Goal: Task Accomplishment & Management: Use online tool/utility

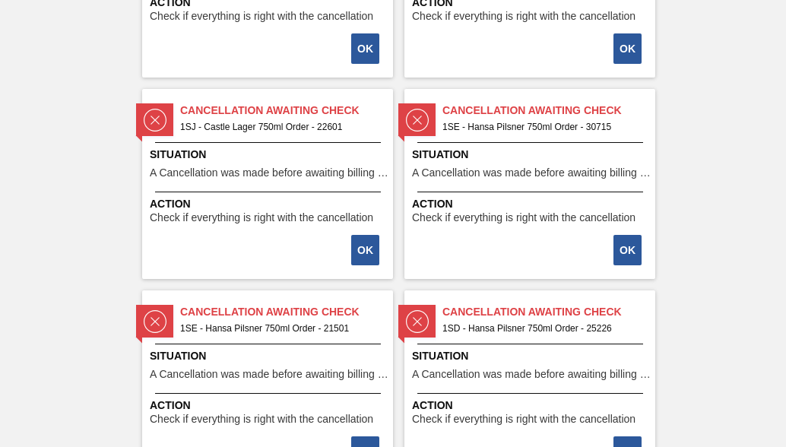
scroll to position [2737, 0]
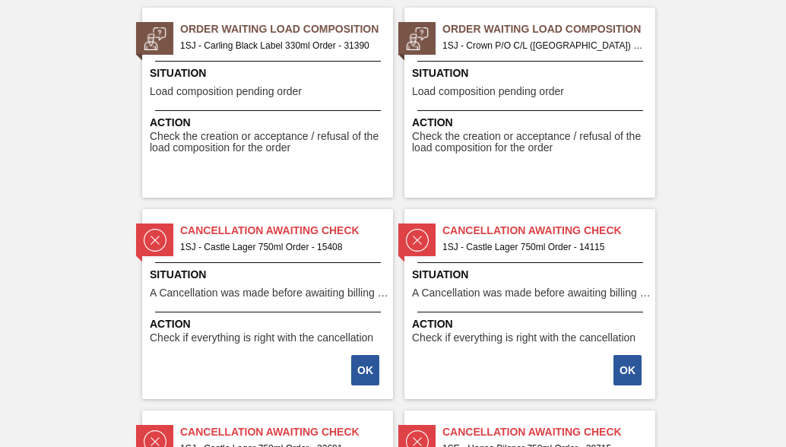
scroll to position [2103, 0]
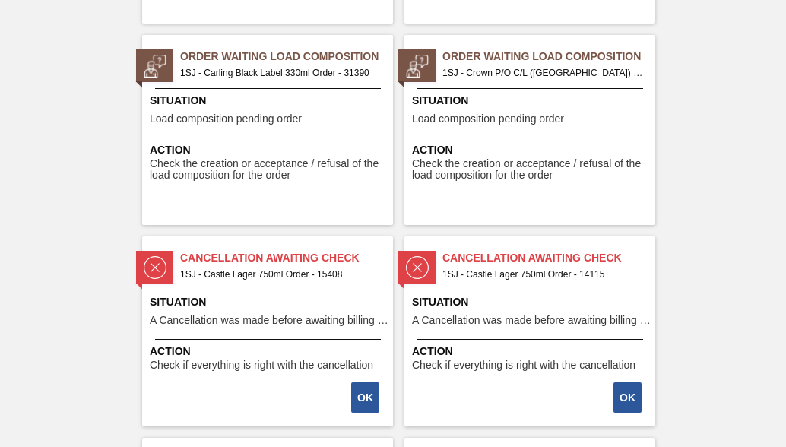
click at [340, 88] on div at bounding box center [268, 88] width 226 height 1
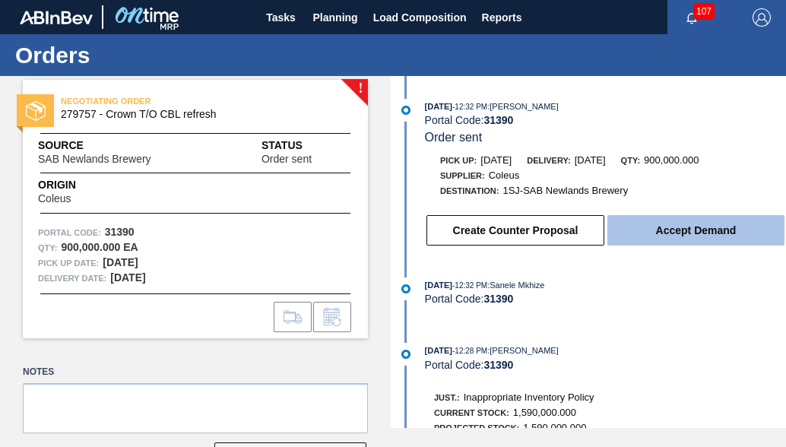
click at [679, 226] on button "Accept Demand" at bounding box center [695, 230] width 177 height 30
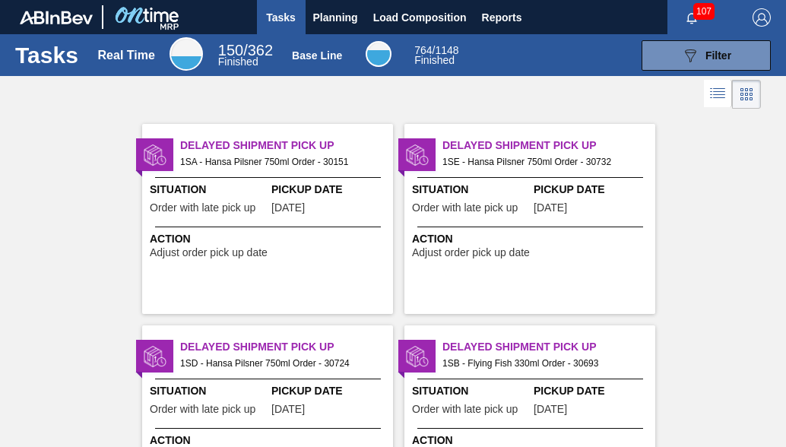
click at [654, 337] on div "Delayed Shipment Pick Up 1SB - Flying Fish 330ml Order - 30693" at bounding box center [529, 353] width 251 height 33
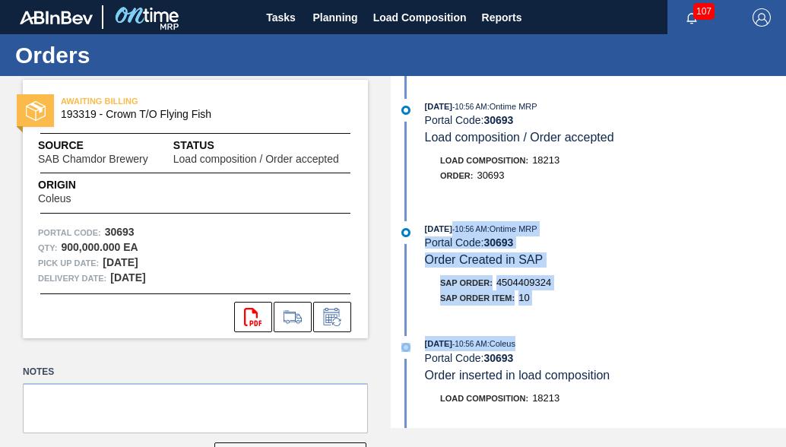
drag, startPoint x: 654, startPoint y: 337, endPoint x: 444, endPoint y: 211, distance: 244.4
click at [444, 211] on div "[DATE] 10:56 AM : Ontime MRP Portal Code: 30693 Load composition / Order accept…" at bounding box center [589, 252] width 391 height 352
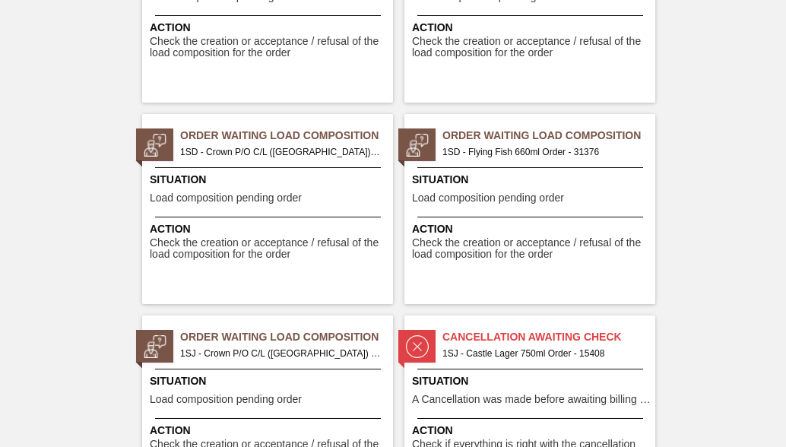
scroll to position [1824, 0]
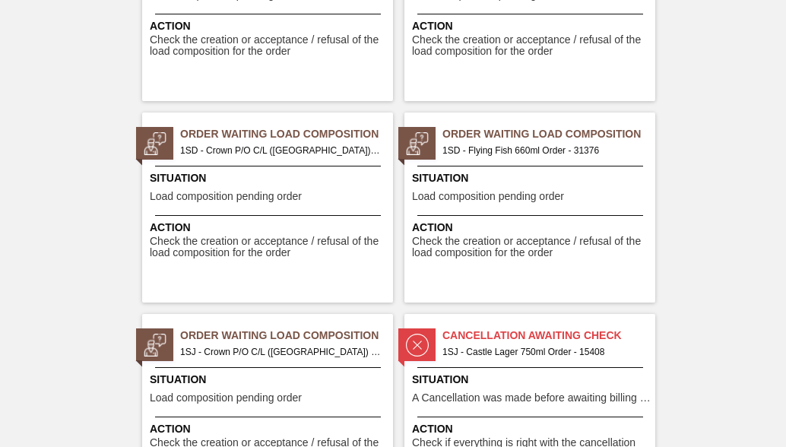
click at [229, 343] on span "Order Waiting Load Composition" at bounding box center [286, 336] width 213 height 16
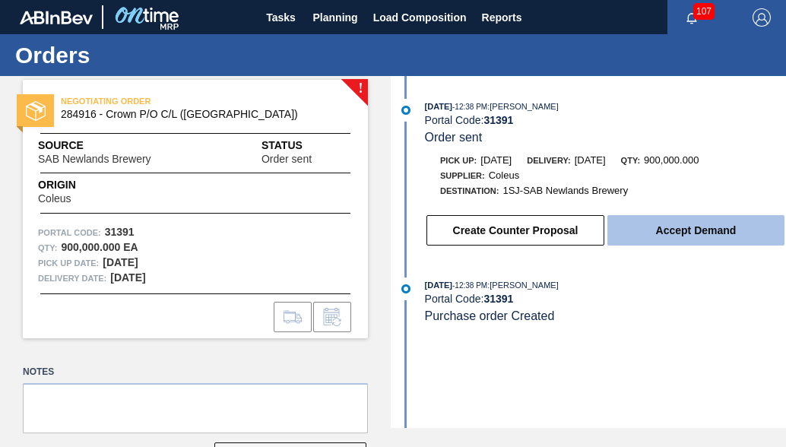
click at [684, 231] on button "Accept Demand" at bounding box center [695, 230] width 177 height 30
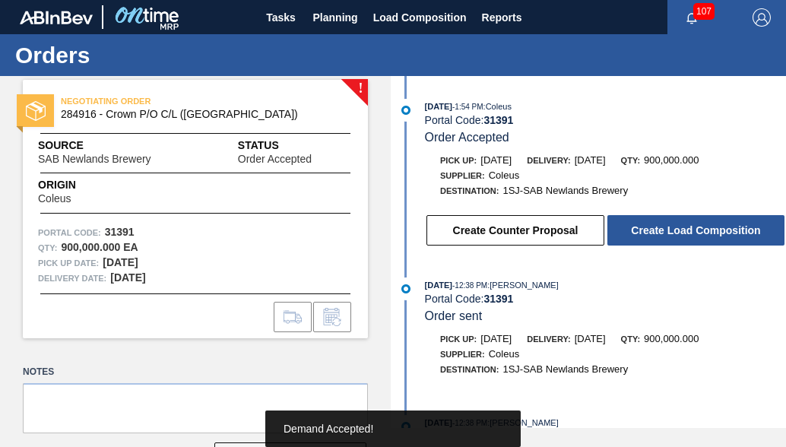
click at [684, 231] on button "Create Load Composition" at bounding box center [695, 230] width 177 height 30
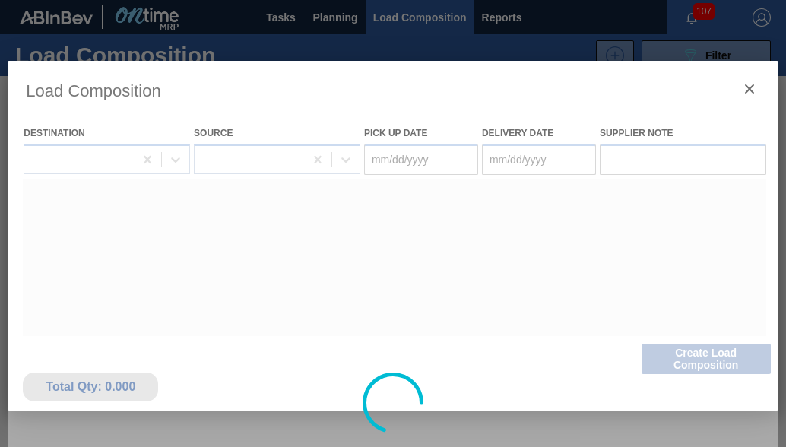
type Date "[DATE]"
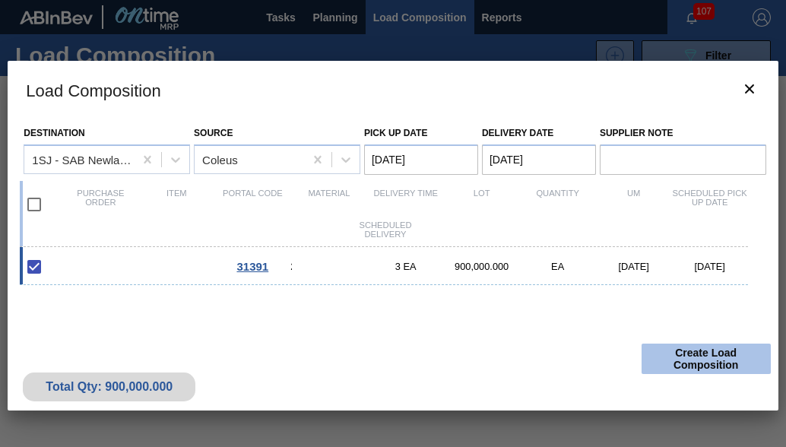
click at [714, 353] on button "Create Load Composition" at bounding box center [705, 359] width 129 height 30
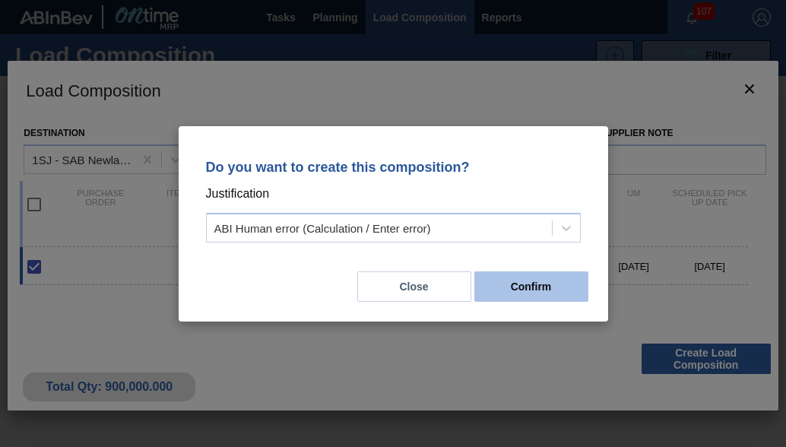
click at [568, 284] on button "Confirm" at bounding box center [531, 286] width 114 height 30
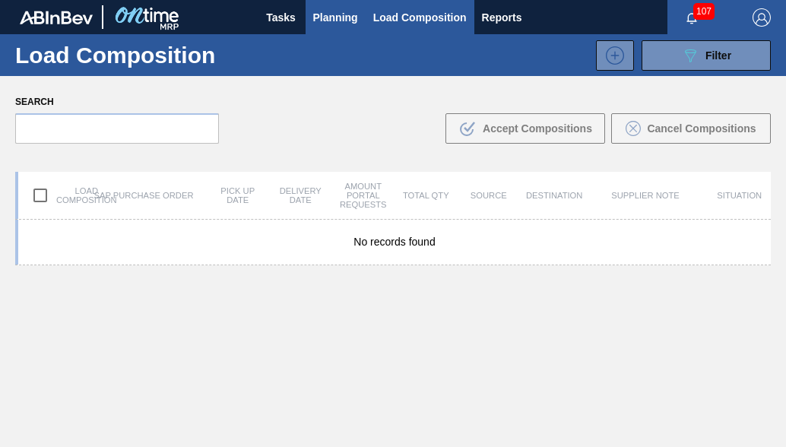
click at [336, 14] on span "Planning" at bounding box center [335, 17] width 45 height 18
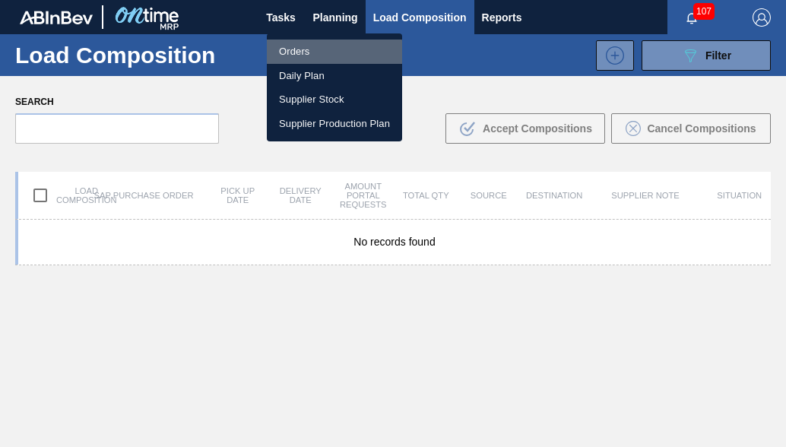
click at [311, 52] on li "Orders" at bounding box center [334, 52] width 135 height 24
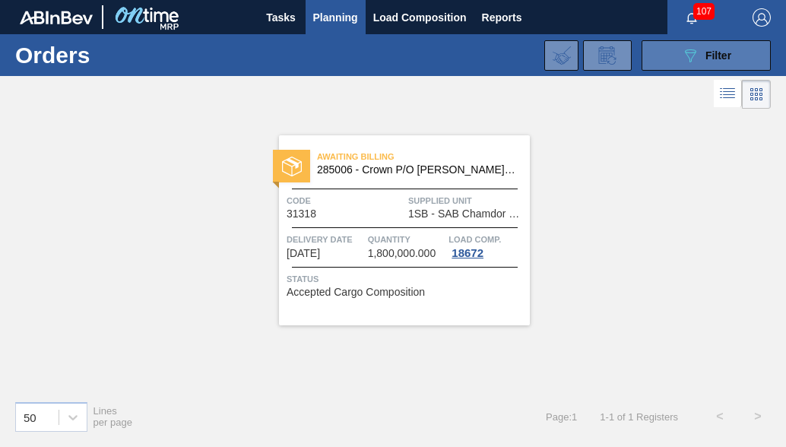
click at [717, 61] on span "Filter" at bounding box center [718, 55] width 26 height 12
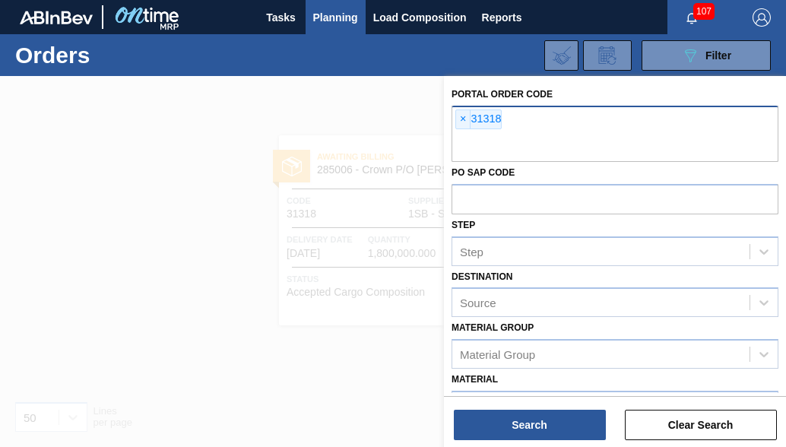
click at [550, 122] on div "× 31318" at bounding box center [614, 134] width 327 height 56
type input "31390"
click at [459, 117] on span "×" at bounding box center [463, 119] width 14 height 18
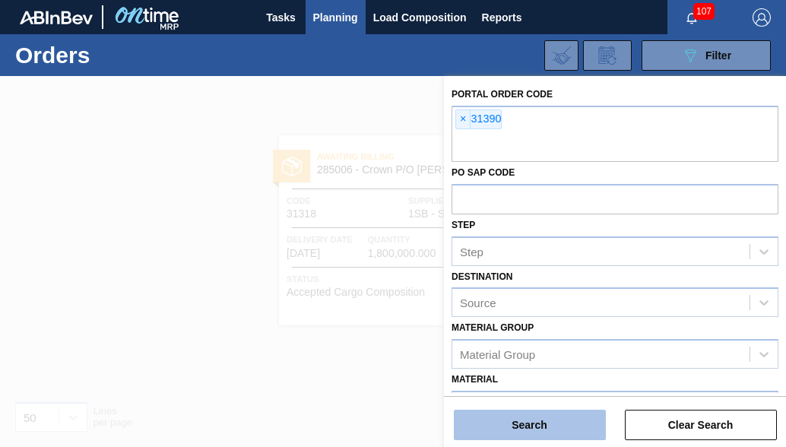
click at [492, 418] on button "Search" at bounding box center [530, 425] width 152 height 30
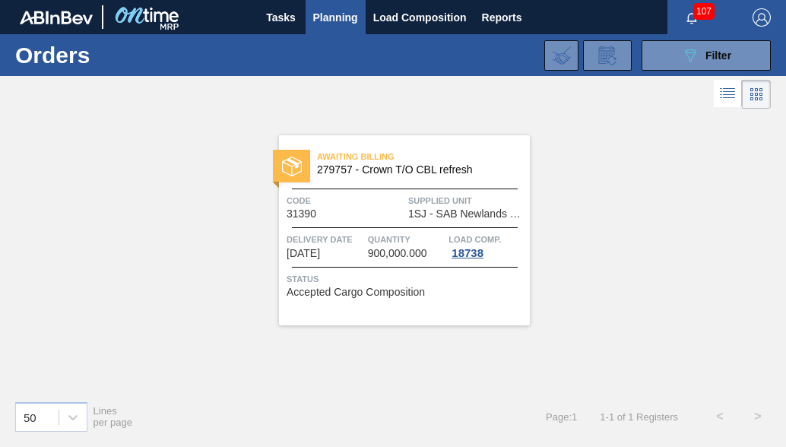
click at [420, 214] on span "1SJ - SAB Newlands Brewery" at bounding box center [467, 213] width 118 height 11
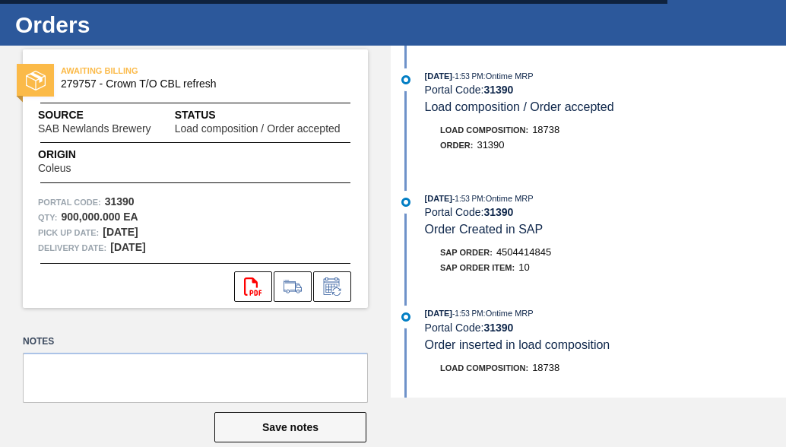
scroll to position [55, 0]
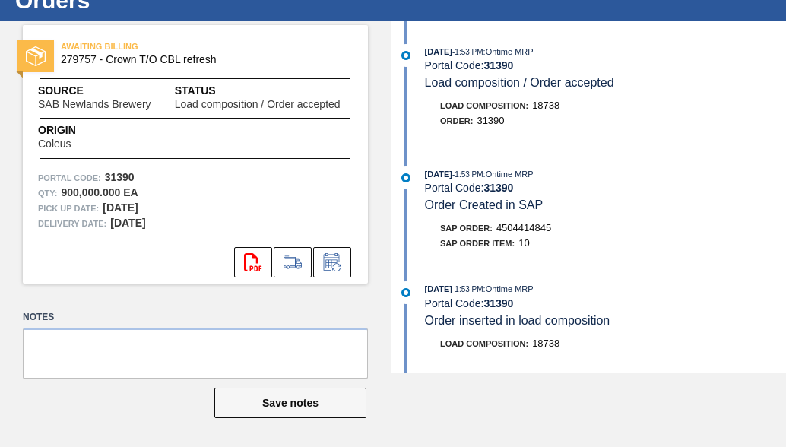
click at [315, 142] on div "Origin Coleus" at bounding box center [195, 135] width 345 height 27
click at [492, 128] on div "Order : 31390" at bounding box center [472, 120] width 65 height 15
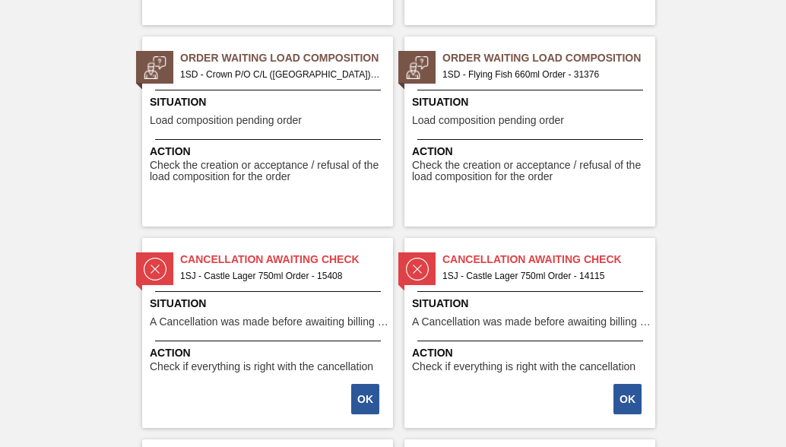
scroll to position [1824, 0]
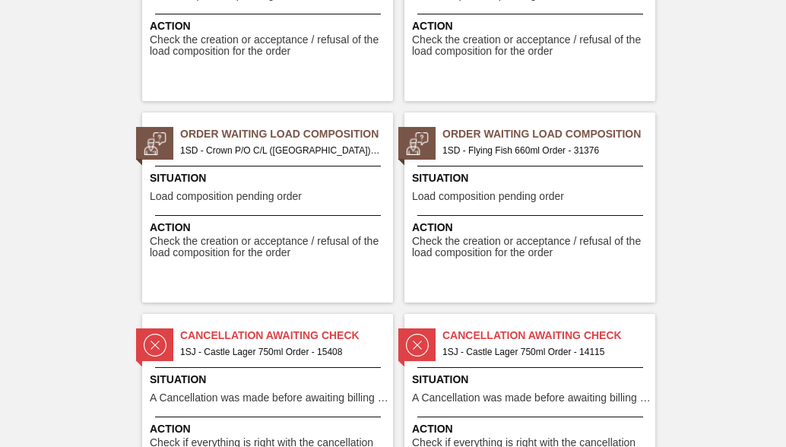
click at [464, 154] on span "1SD - Flying Fish 660ml Order - 31376" at bounding box center [542, 150] width 201 height 17
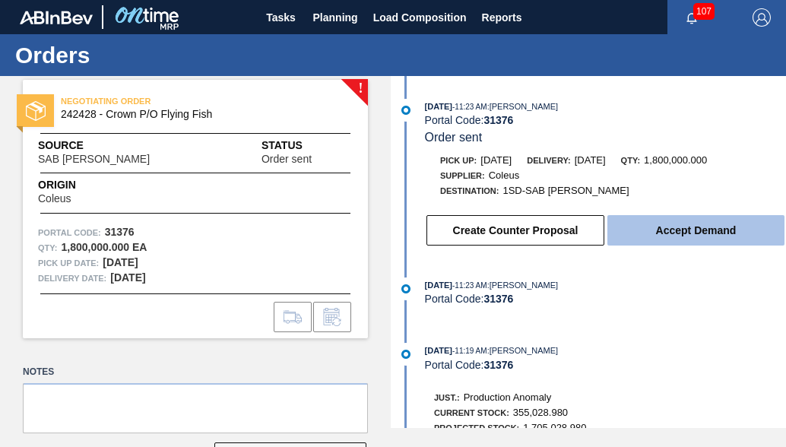
click at [645, 241] on button "Accept Demand" at bounding box center [695, 230] width 177 height 30
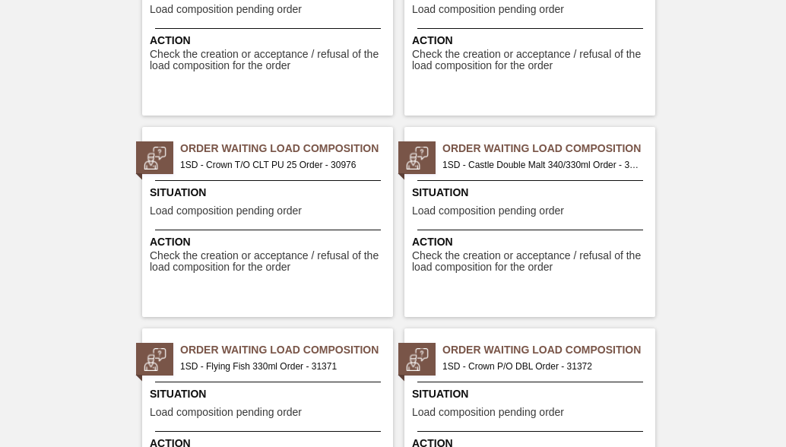
scroll to position [1672, 0]
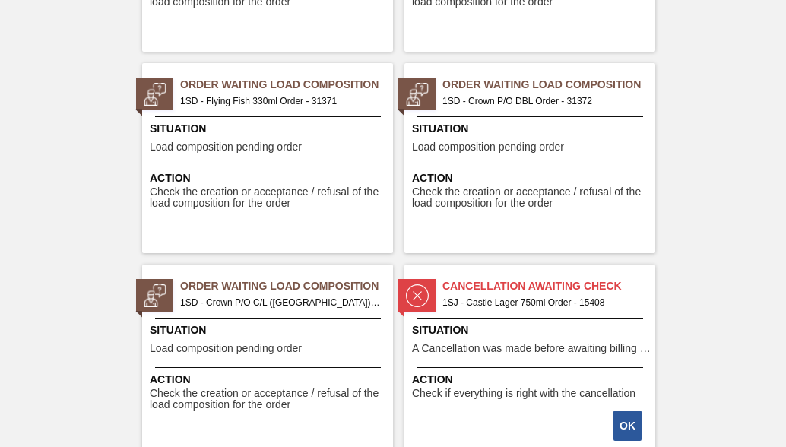
click at [255, 300] on span "1SD - Crown P/O C/L ([GEOGRAPHIC_DATA]) Order - 31373" at bounding box center [280, 302] width 201 height 17
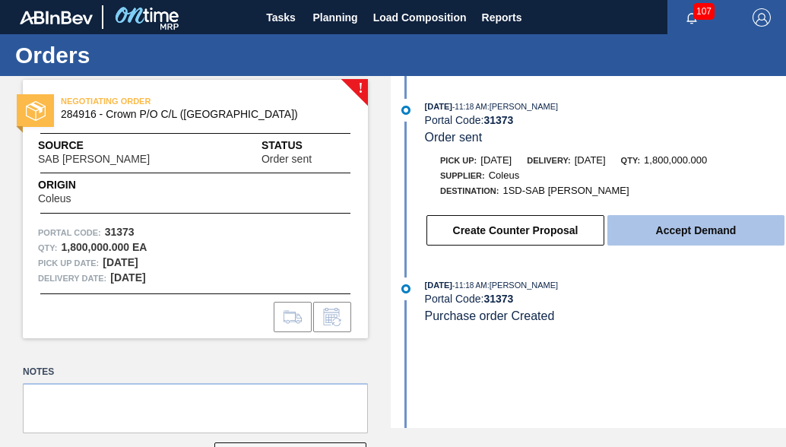
click at [695, 230] on button "Accept Demand" at bounding box center [695, 230] width 177 height 30
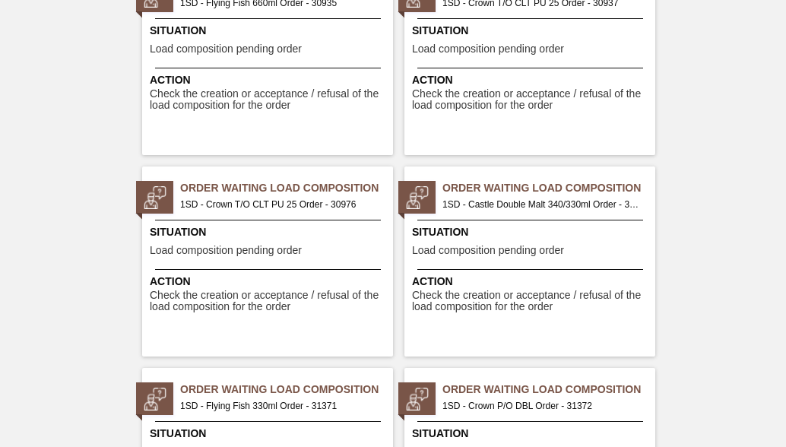
scroll to position [1520, 0]
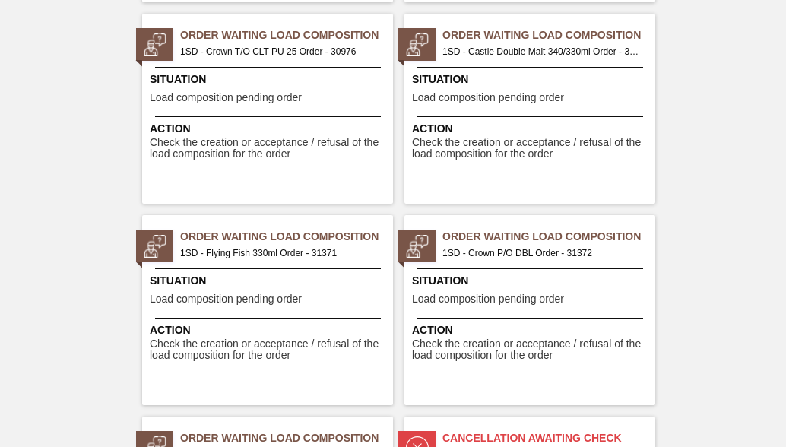
click at [534, 242] on span "Order Waiting Load Composition" at bounding box center [548, 237] width 213 height 16
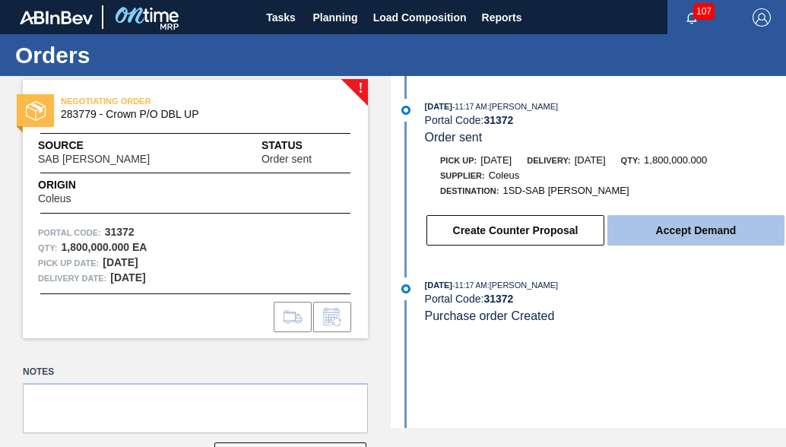
click at [652, 239] on button "Accept Demand" at bounding box center [695, 230] width 177 height 30
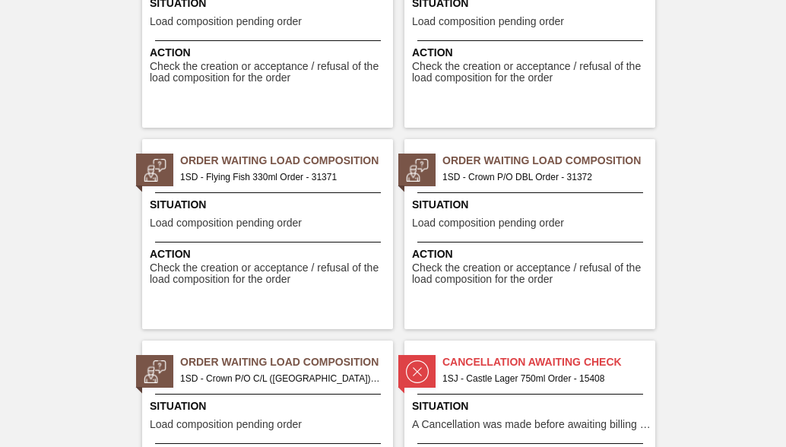
scroll to position [1672, 0]
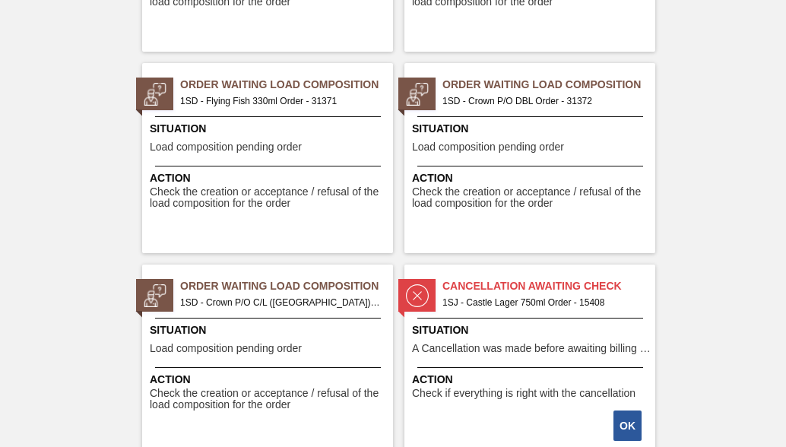
click at [203, 297] on span "1SD - Crown P/O C/L ([GEOGRAPHIC_DATA]) Order - 31373" at bounding box center [280, 302] width 201 height 17
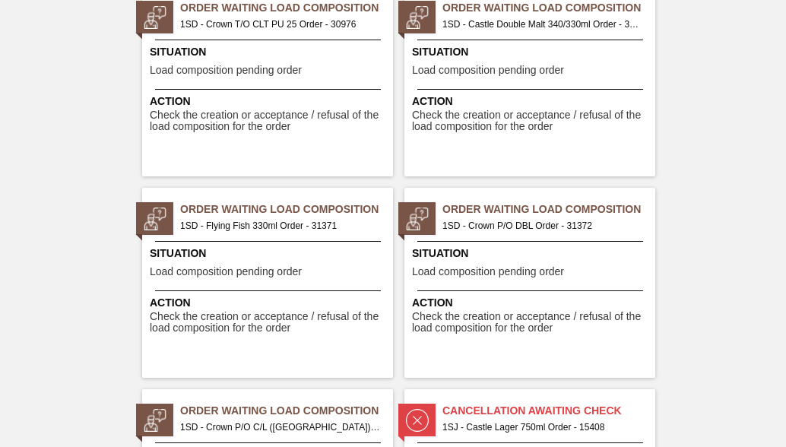
scroll to position [1596, 0]
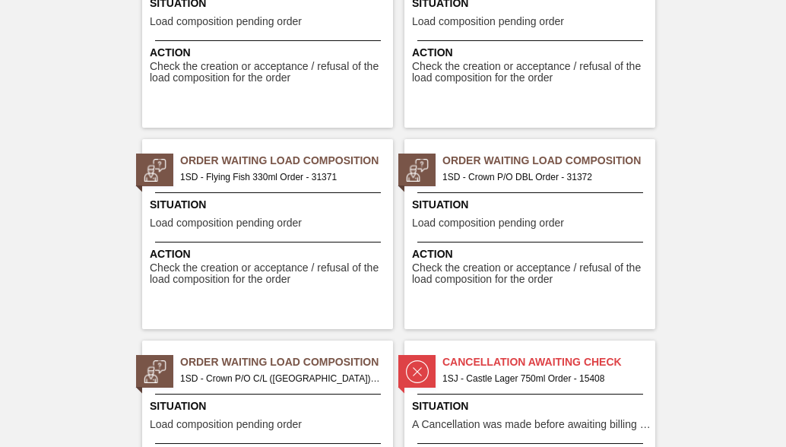
click at [230, 166] on span "Order Waiting Load Composition" at bounding box center [286, 161] width 213 height 16
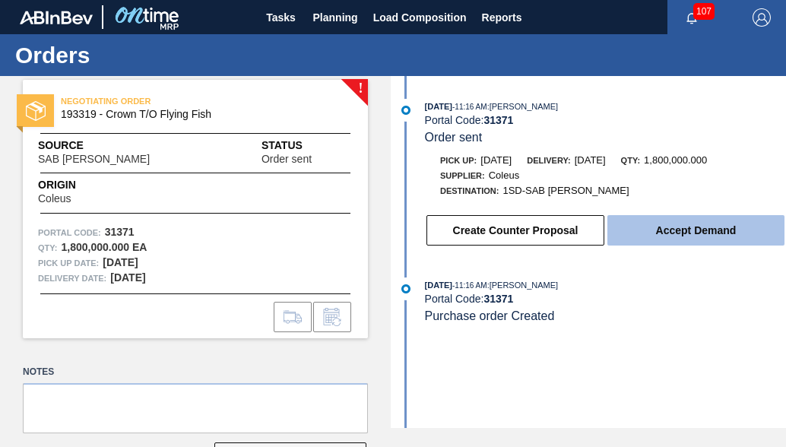
click at [675, 242] on button "Accept Demand" at bounding box center [695, 230] width 177 height 30
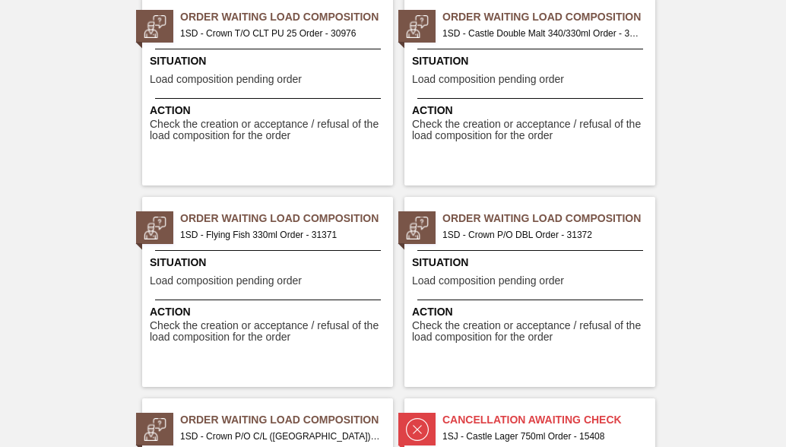
scroll to position [1520, 0]
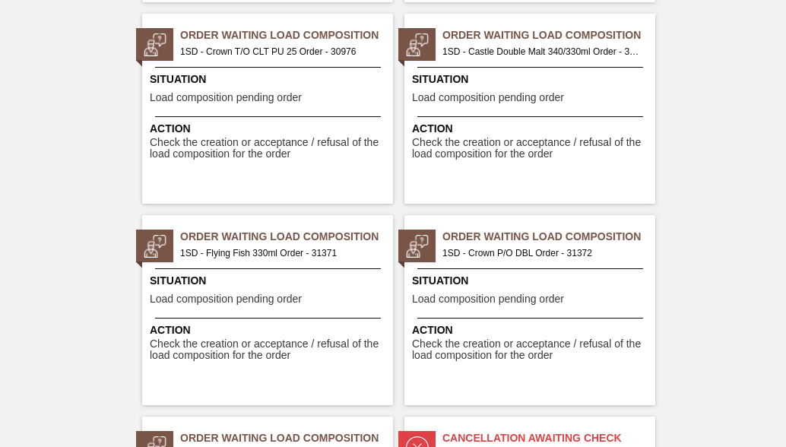
click at [551, 49] on span "1SD - Castle Double Malt 340/330ml Order - 31369" at bounding box center [542, 51] width 201 height 17
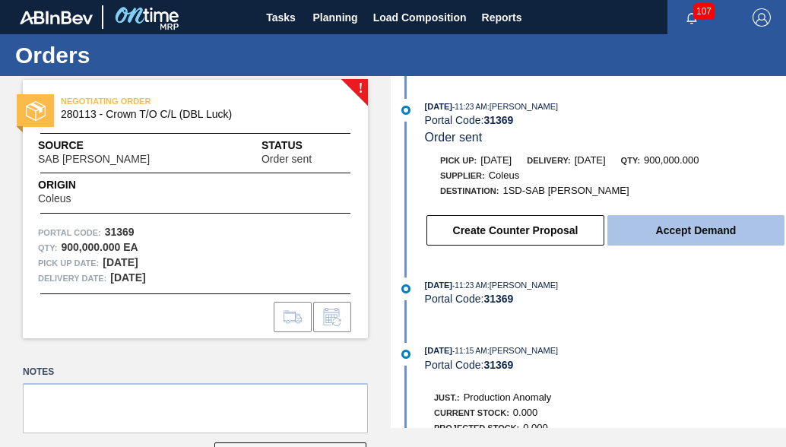
click at [649, 242] on button "Accept Demand" at bounding box center [695, 230] width 177 height 30
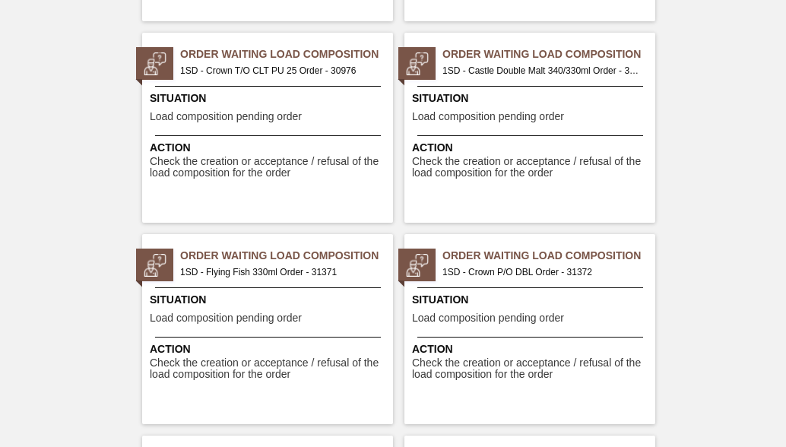
scroll to position [1444, 0]
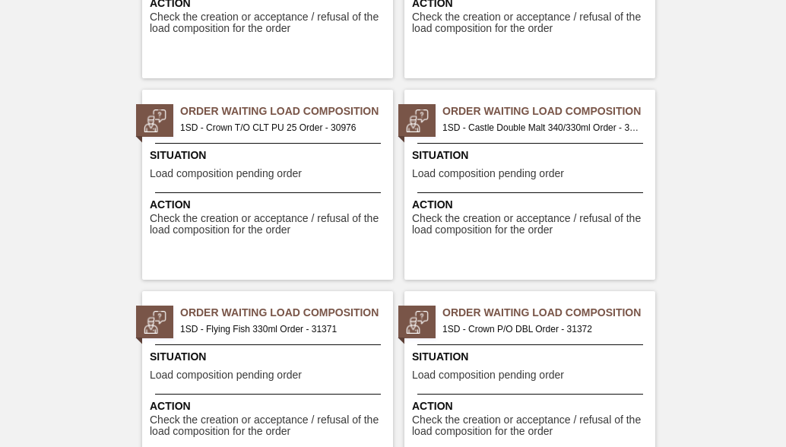
click at [285, 130] on span "1SD - Crown T/O CLT PU 25 Order - 30976" at bounding box center [280, 127] width 201 height 17
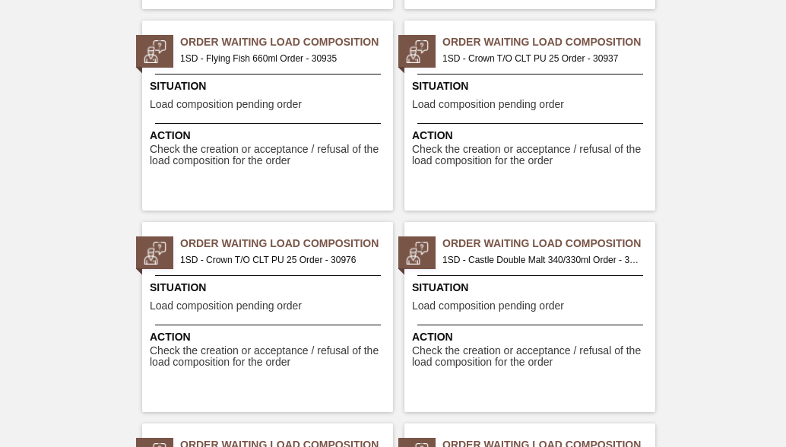
scroll to position [1292, 0]
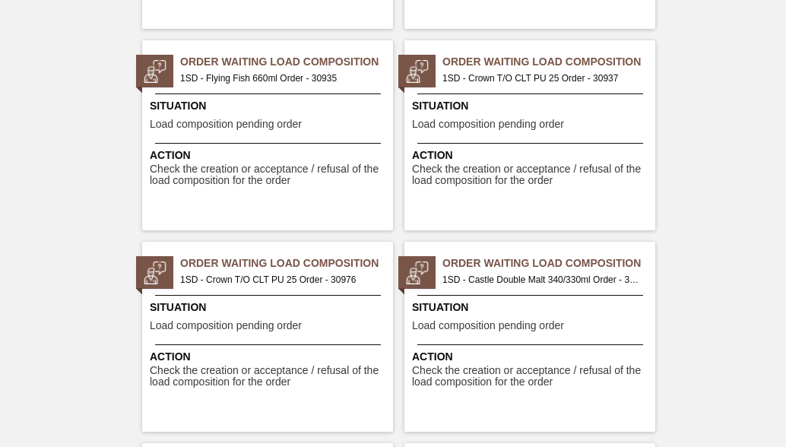
click at [537, 277] on span "1SD - Castle Double Malt 340/330ml Order - 31369" at bounding box center [542, 279] width 201 height 17
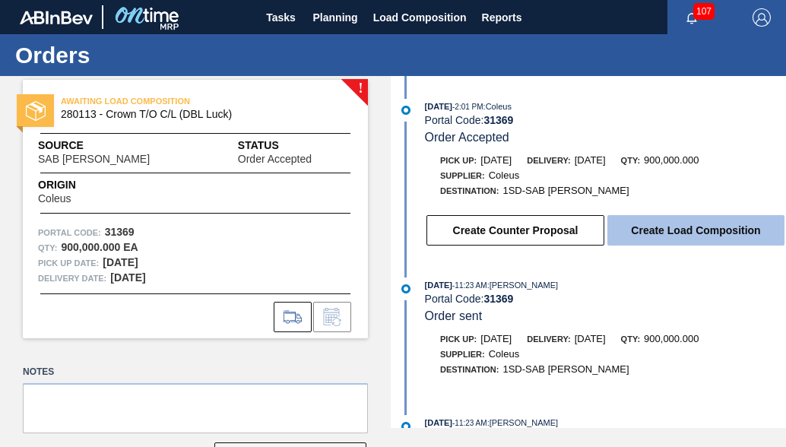
click at [729, 239] on button "Create Load Composition" at bounding box center [695, 230] width 177 height 30
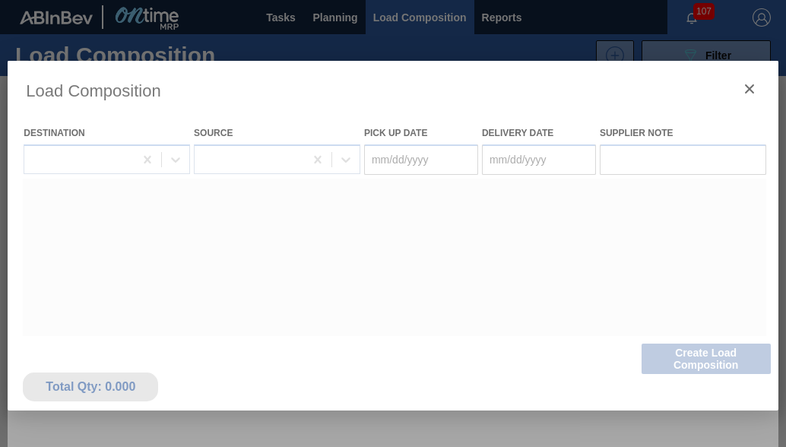
type Date "[DATE]"
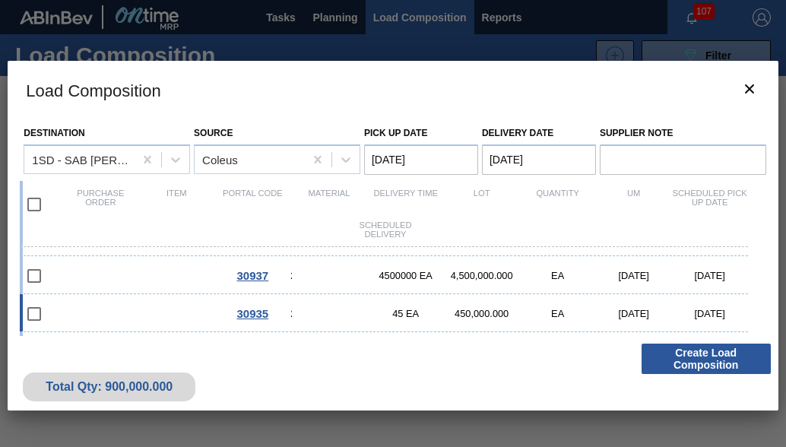
scroll to position [143, 0]
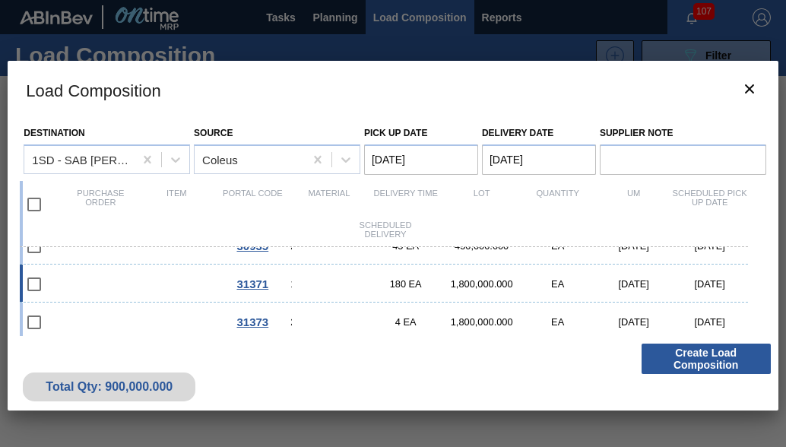
click at [33, 277] on input "checkbox" at bounding box center [34, 284] width 32 height 32
checkbox input "false"
click at [123, 282] on div "31371 193319 - Crown T/O Flying Fish 180 EA 1,800,000.000 EA [DATE] [DATE]" at bounding box center [383, 283] width 727 height 38
checkbox input "true"
click at [222, 318] on div "31373" at bounding box center [252, 321] width 76 height 13
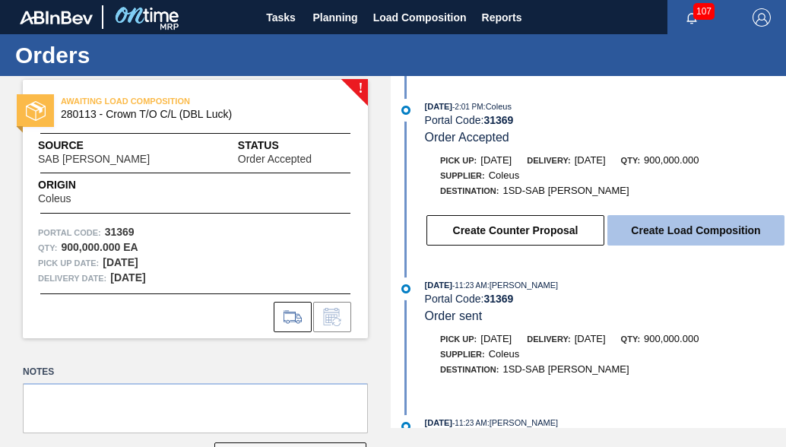
click at [667, 232] on button "Create Load Composition" at bounding box center [695, 230] width 177 height 30
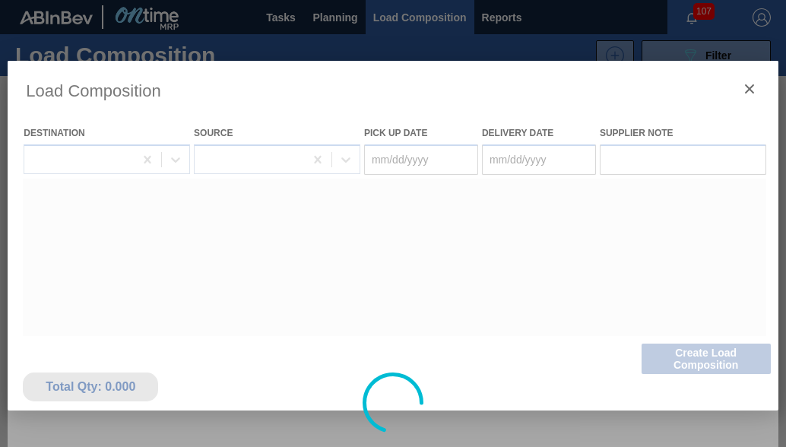
type Date "[DATE]"
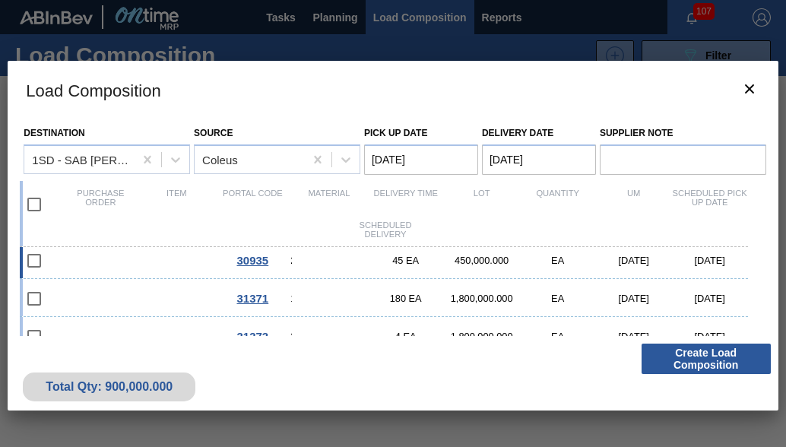
scroll to position [143, 0]
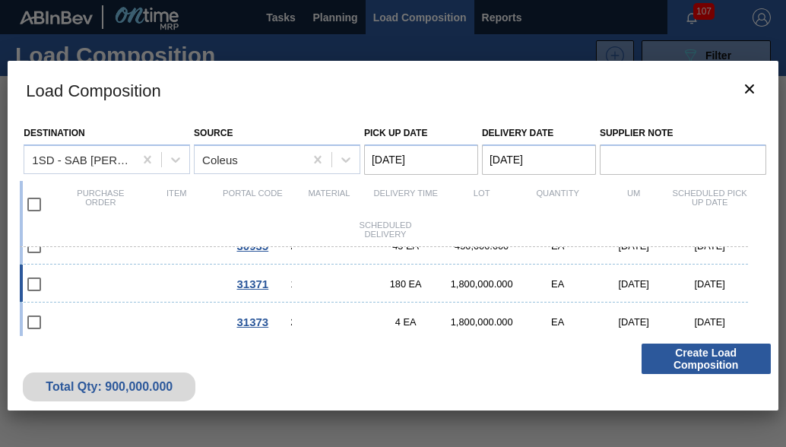
click at [389, 280] on div "31371 193319 - Crown T/O Flying Fish 180 EA 1,800,000.000 EA [DATE] [DATE]" at bounding box center [383, 283] width 727 height 38
checkbox input "true"
click at [397, 313] on div "31373 284916 - Crown P/O C/L ([GEOGRAPHIC_DATA]) 4 EA 1,800,000.000 EA [DATE] […" at bounding box center [383, 321] width 727 height 38
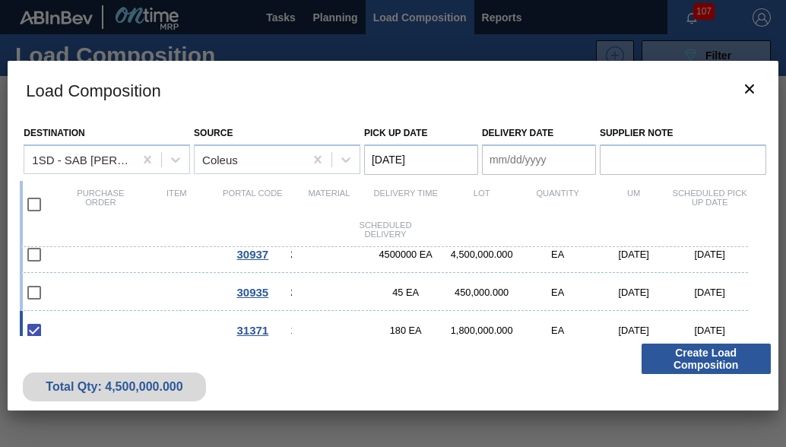
scroll to position [67, 0]
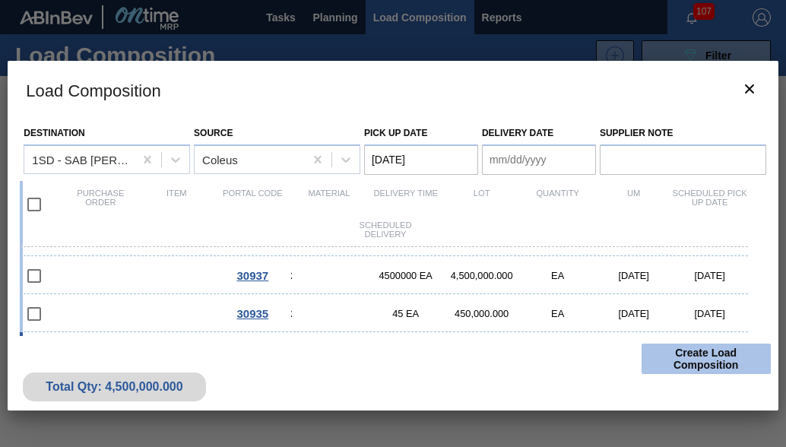
click at [719, 350] on button "Create Load Composition" at bounding box center [705, 359] width 129 height 30
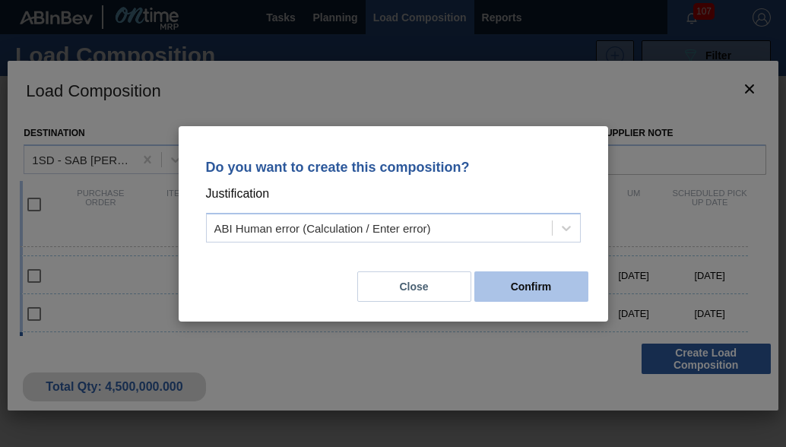
click at [549, 288] on button "Confirm" at bounding box center [531, 286] width 114 height 30
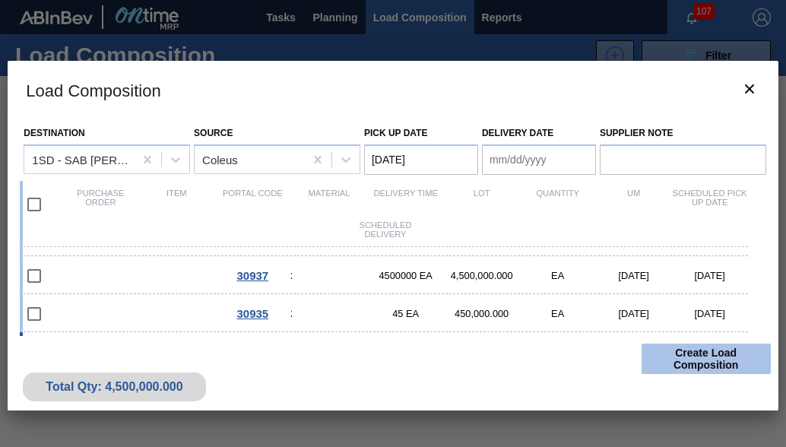
click at [702, 369] on button "Create Load Composition" at bounding box center [705, 359] width 129 height 30
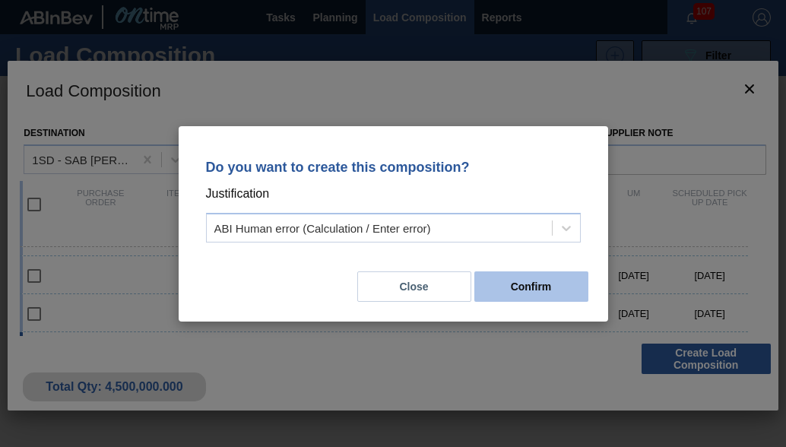
click at [511, 287] on button "Confirm" at bounding box center [531, 286] width 114 height 30
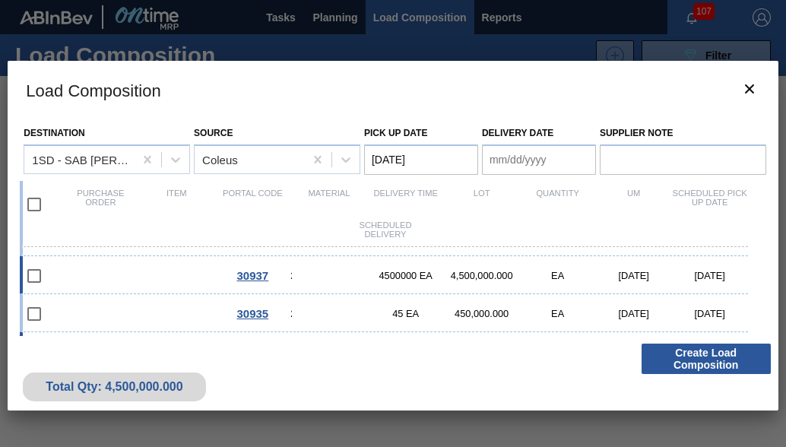
scroll to position [143, 0]
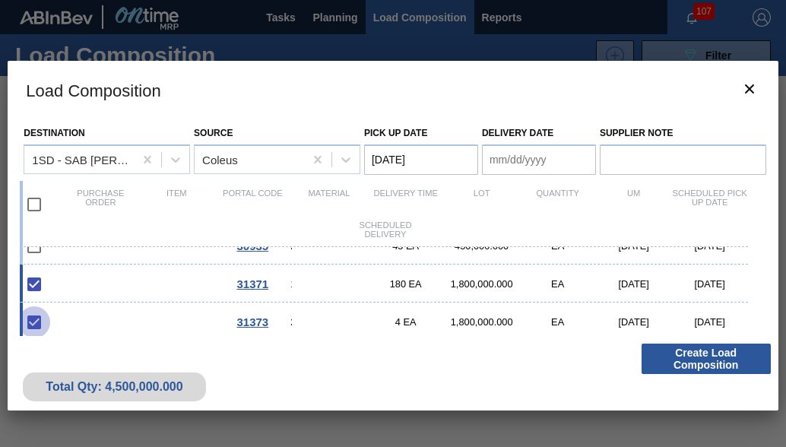
click at [33, 315] on input "checkbox" at bounding box center [34, 322] width 32 height 32
click at [175, 320] on div "31373 284916 - Crown P/O C/L ([GEOGRAPHIC_DATA]) 4 EA 1,800,000.000 EA [DATE] […" at bounding box center [383, 321] width 727 height 38
checkbox input "false"
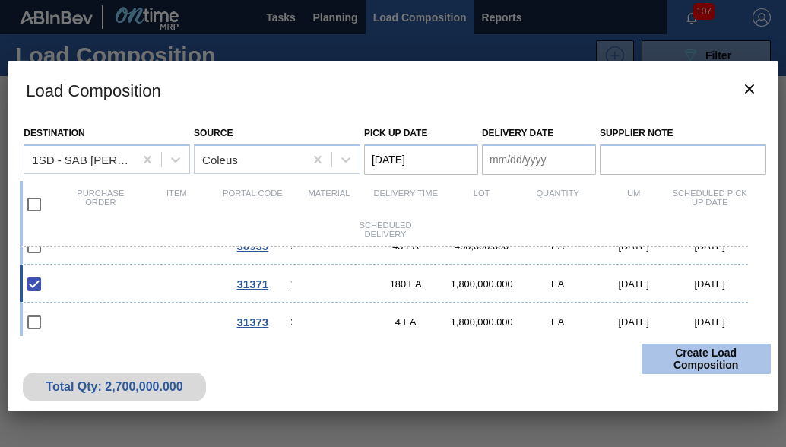
click at [720, 362] on button "Create Load Composition" at bounding box center [705, 359] width 129 height 30
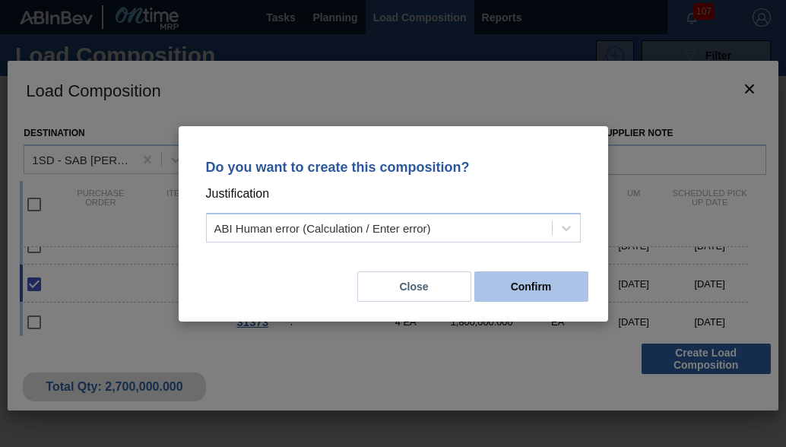
click at [500, 290] on button "Confirm" at bounding box center [531, 286] width 114 height 30
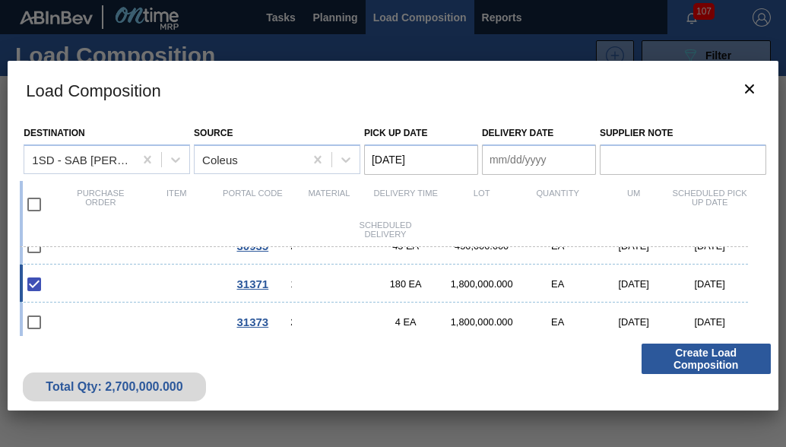
click at [672, 290] on div "[DATE]" at bounding box center [710, 283] width 76 height 11
type Date "[DATE]"
checkbox input "false"
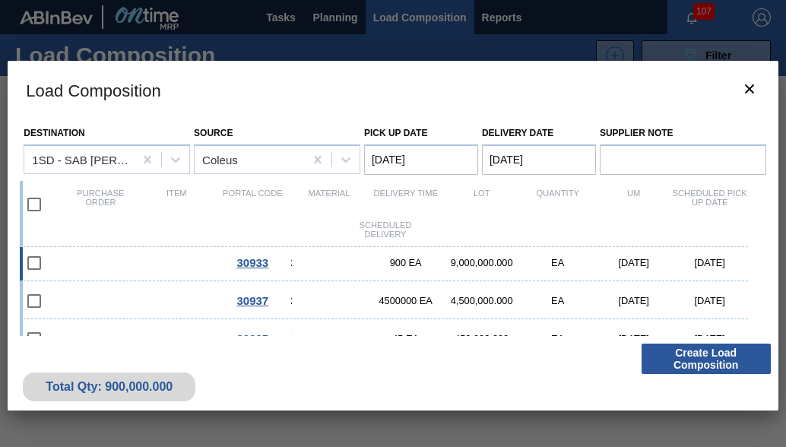
scroll to position [0, 0]
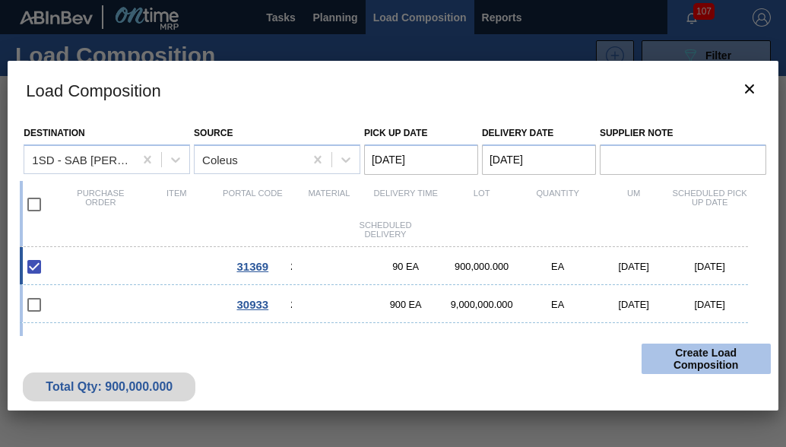
click at [712, 360] on button "Create Load Composition" at bounding box center [705, 359] width 129 height 30
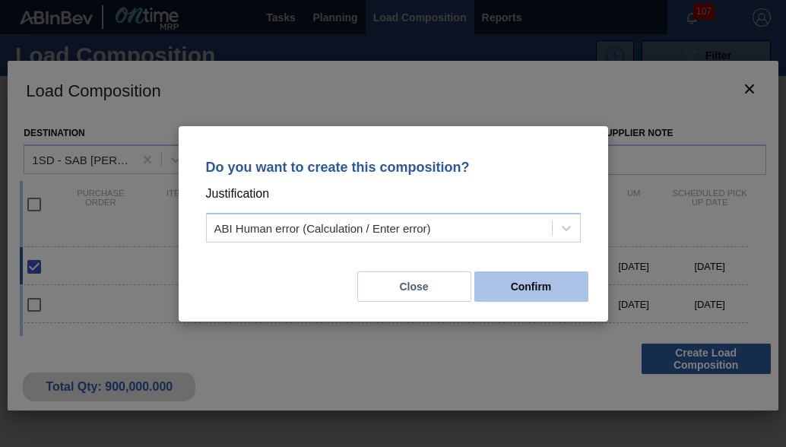
click at [523, 283] on button "Confirm" at bounding box center [531, 286] width 114 height 30
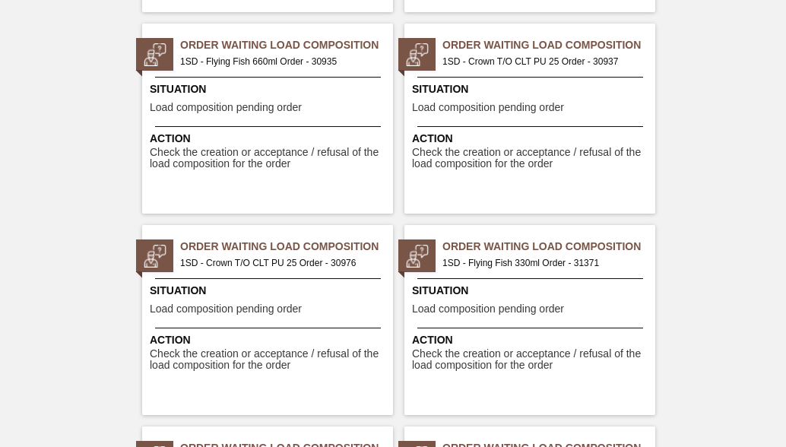
scroll to position [1444, 0]
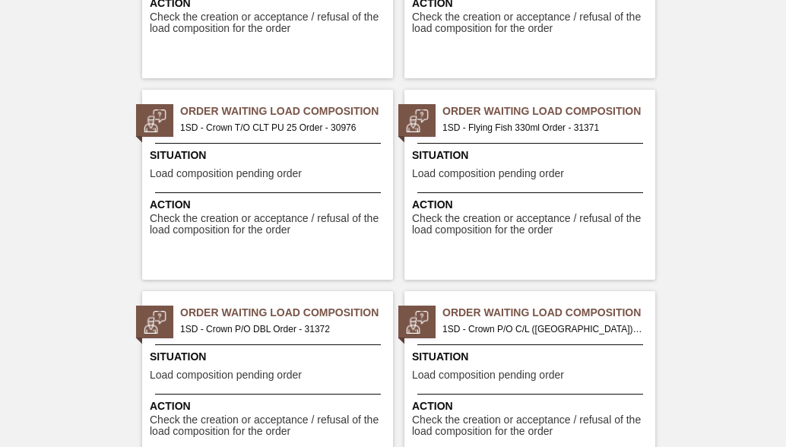
click at [540, 116] on span "Order Waiting Load Composition" at bounding box center [548, 111] width 213 height 16
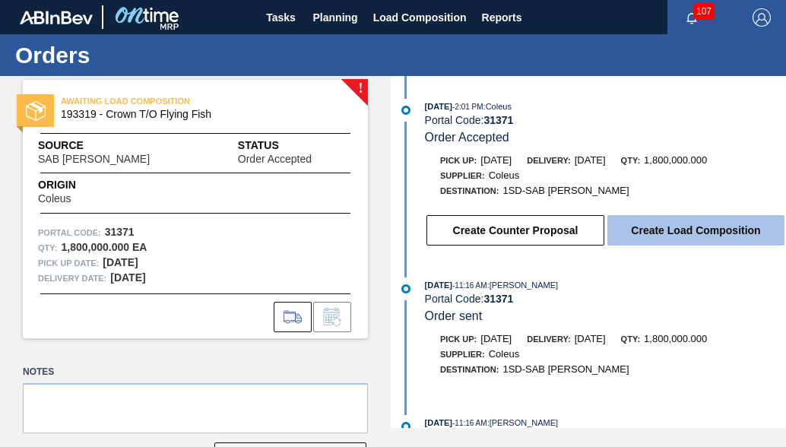
click at [676, 242] on button "Create Load Composition" at bounding box center [695, 230] width 177 height 30
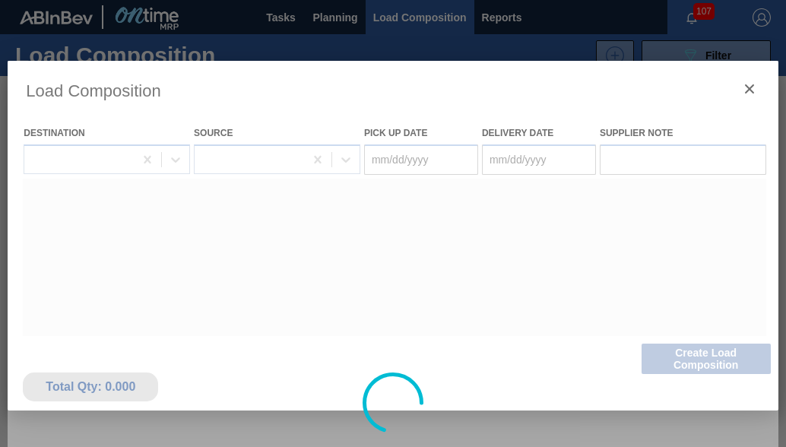
type Date "[DATE]"
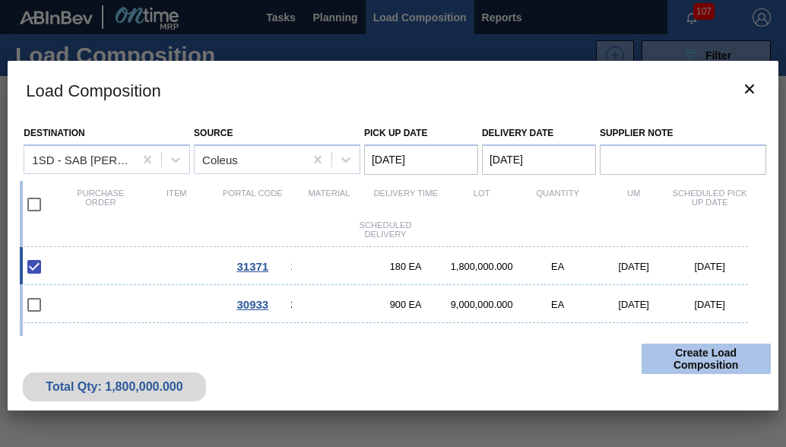
click at [676, 361] on button "Create Load Composition" at bounding box center [705, 359] width 129 height 30
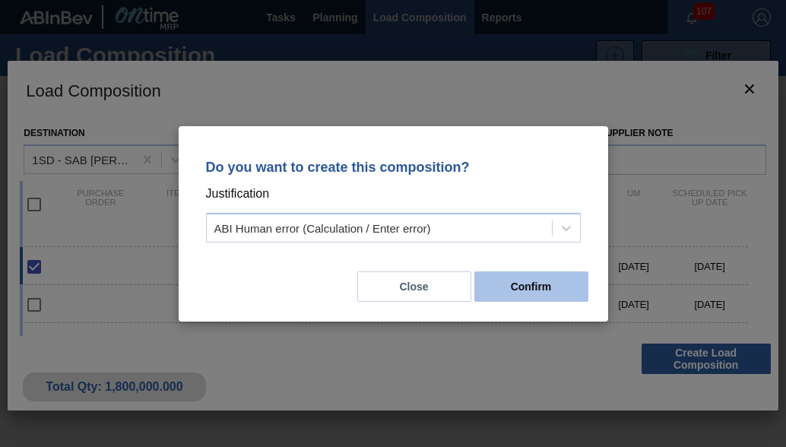
click at [518, 287] on button "Confirm" at bounding box center [531, 286] width 114 height 30
